Goal: Information Seeking & Learning: Learn about a topic

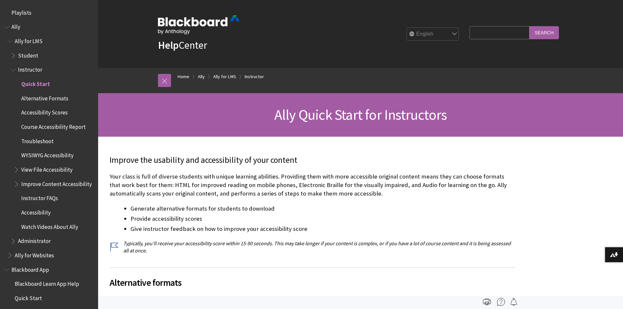
scroll to position [69, 0]
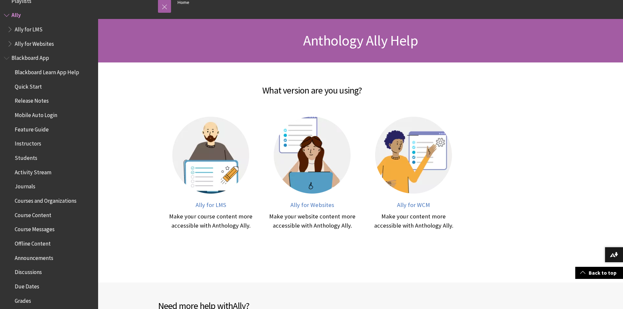
scroll to position [98, 0]
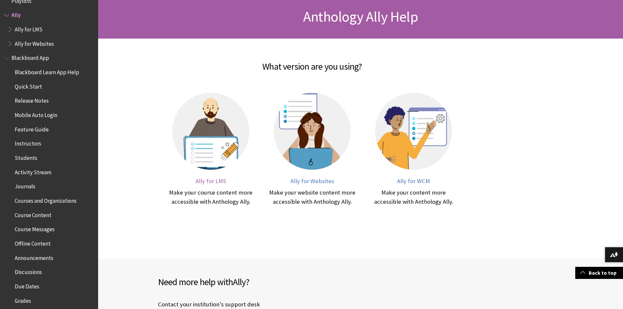
click at [208, 146] on img at bounding box center [210, 131] width 77 height 77
